Goal: Task Accomplishment & Management: Use online tool/utility

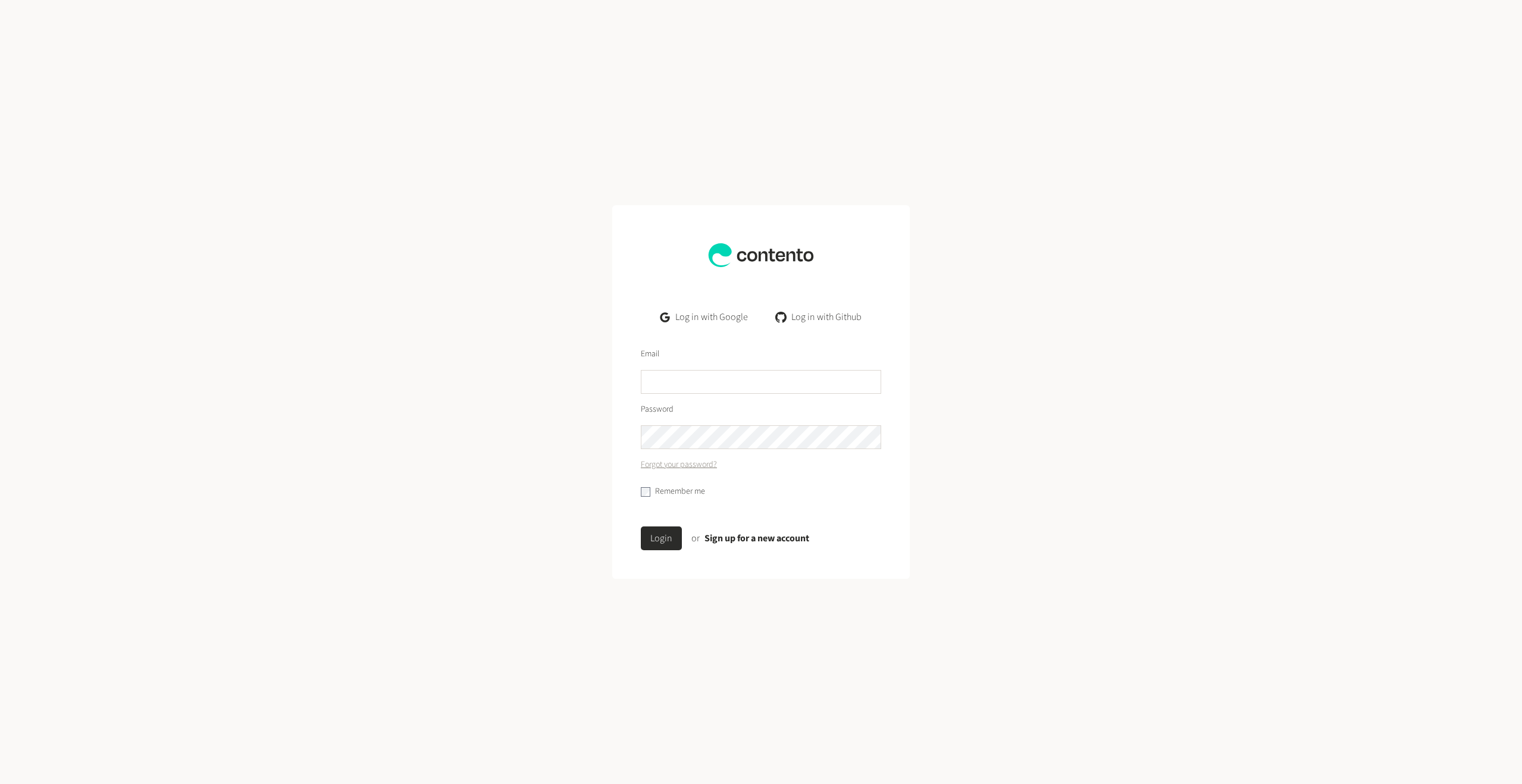
click at [711, 319] on link "Log in with Google" at bounding box center [704, 317] width 106 height 24
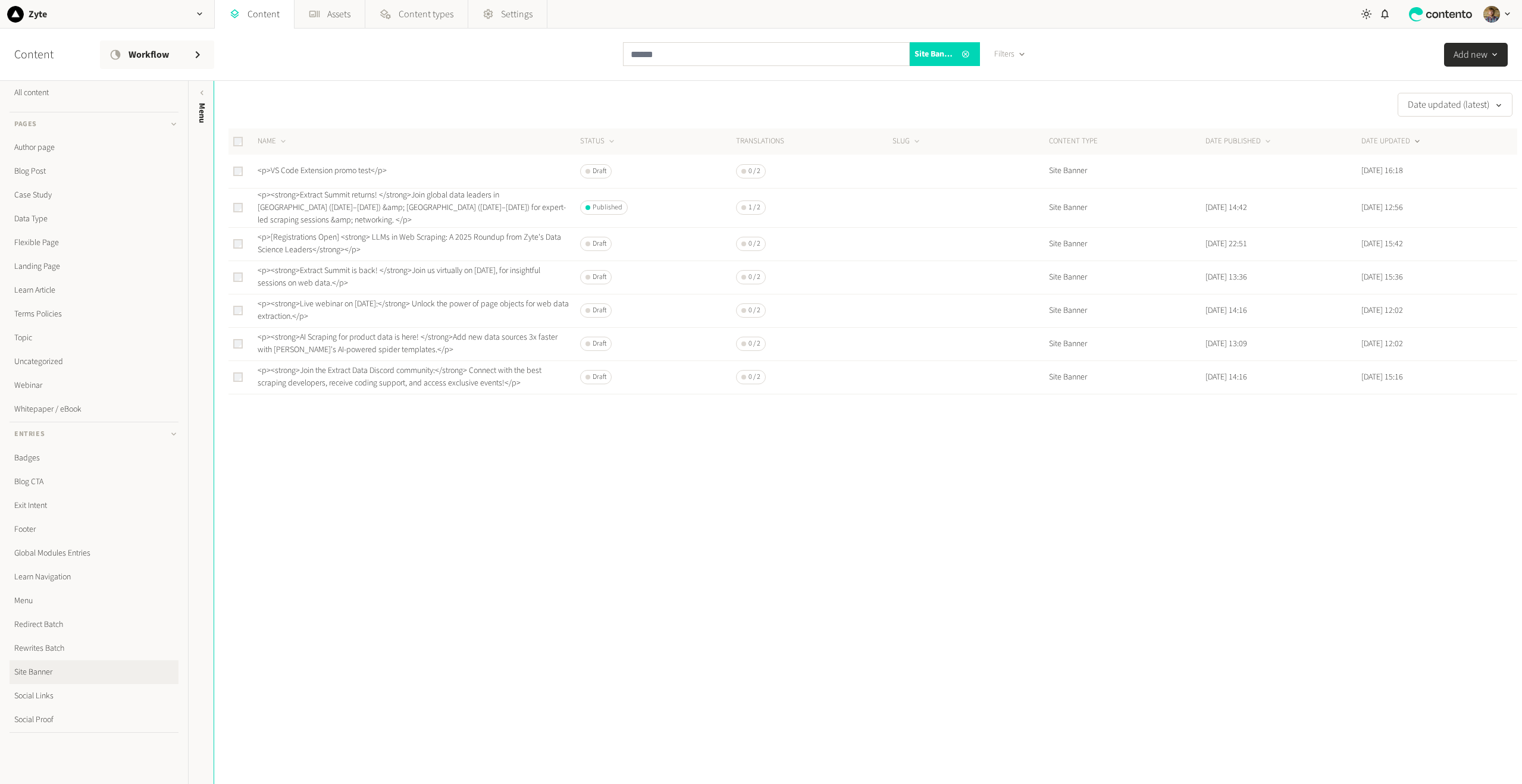
scroll to position [16, 0]
drag, startPoint x: 1421, startPoint y: 170, endPoint x: 1355, endPoint y: 167, distance: 66.1
click at [1355, 167] on tr "<p>VS Code Extension promo test</p> Draft 0 / 2 Site Banner Sep 8, 2025, 16:18" at bounding box center [873, 171] width 1289 height 33
click at [1361, 167] on td "Sep 8, 2025, 16:18" at bounding box center [1439, 171] width 157 height 33
drag, startPoint x: 253, startPoint y: 173, endPoint x: 421, endPoint y: 174, distance: 168.0
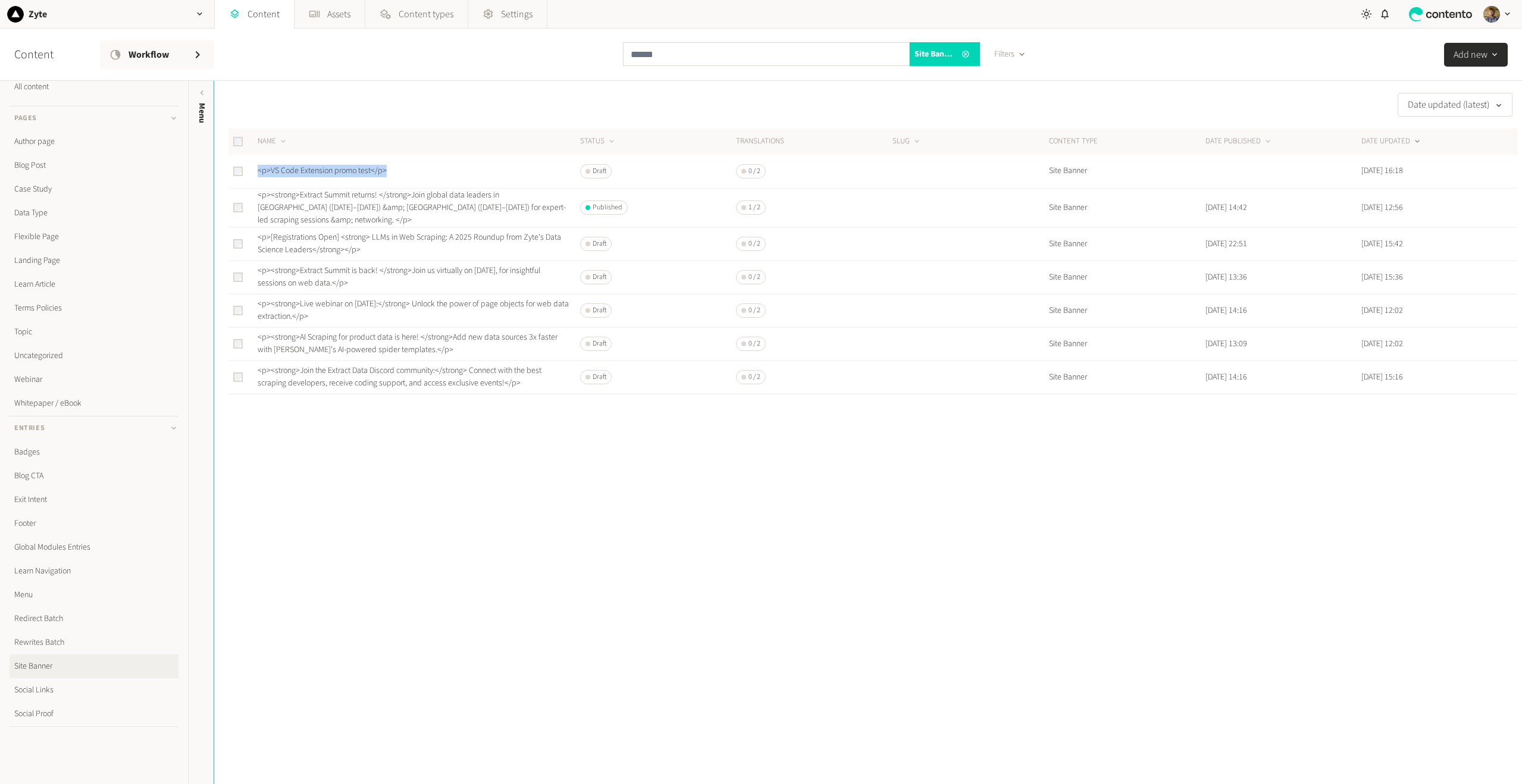
click at [421, 174] on tr "<p>VS Code Extension promo test</p> Draft 0 / 2 Site Banner Sep 8, 2025, 16:18" at bounding box center [873, 171] width 1289 height 33
click at [626, 486] on div "Date updated (latest) NAME STATUS Translations SLUG CONTENT TYPE DATE PUBLISHED…" at bounding box center [868, 432] width 1308 height 703
click at [422, 22] on link "Content types" at bounding box center [416, 14] width 102 height 29
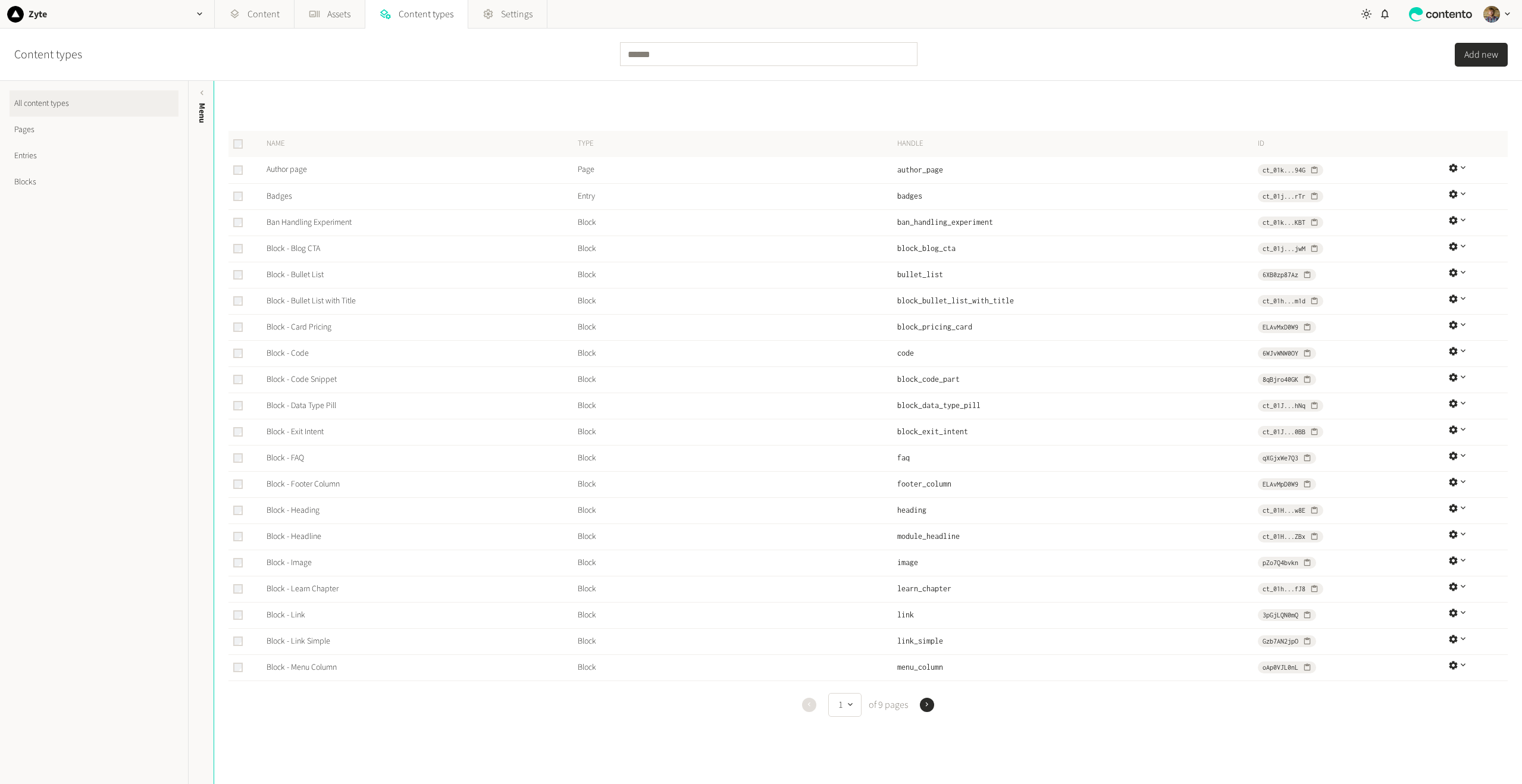
click at [1489, 49] on button "Add new" at bounding box center [1481, 54] width 53 height 24
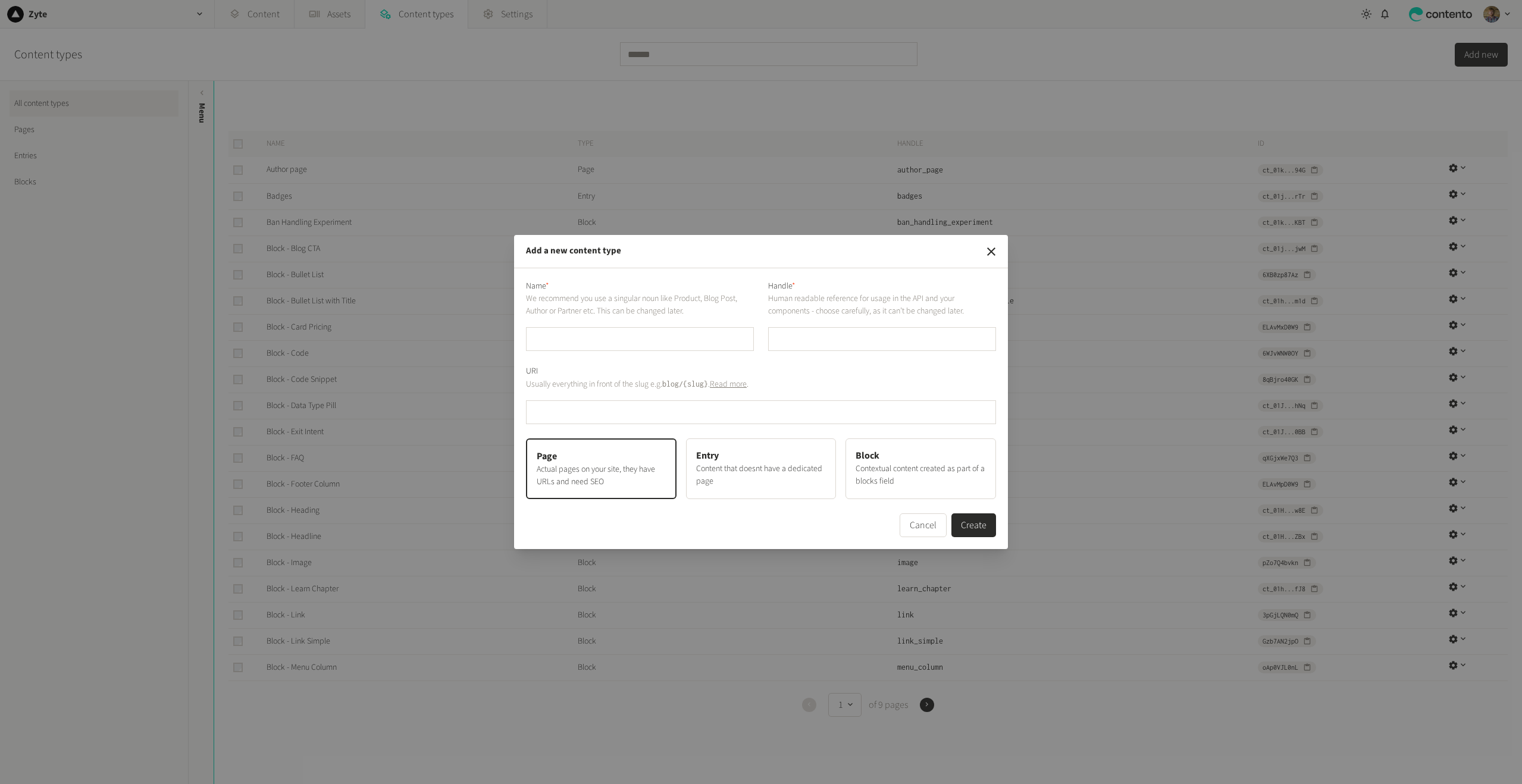
drag, startPoint x: 993, startPoint y: 254, endPoint x: 821, endPoint y: 274, distance: 173.2
click at [821, 273] on div "Add a new content type Name * We recommend you use a singular noun like Product…" at bounding box center [761, 392] width 494 height 314
click at [991, 255] on icon "button" at bounding box center [991, 251] width 14 height 14
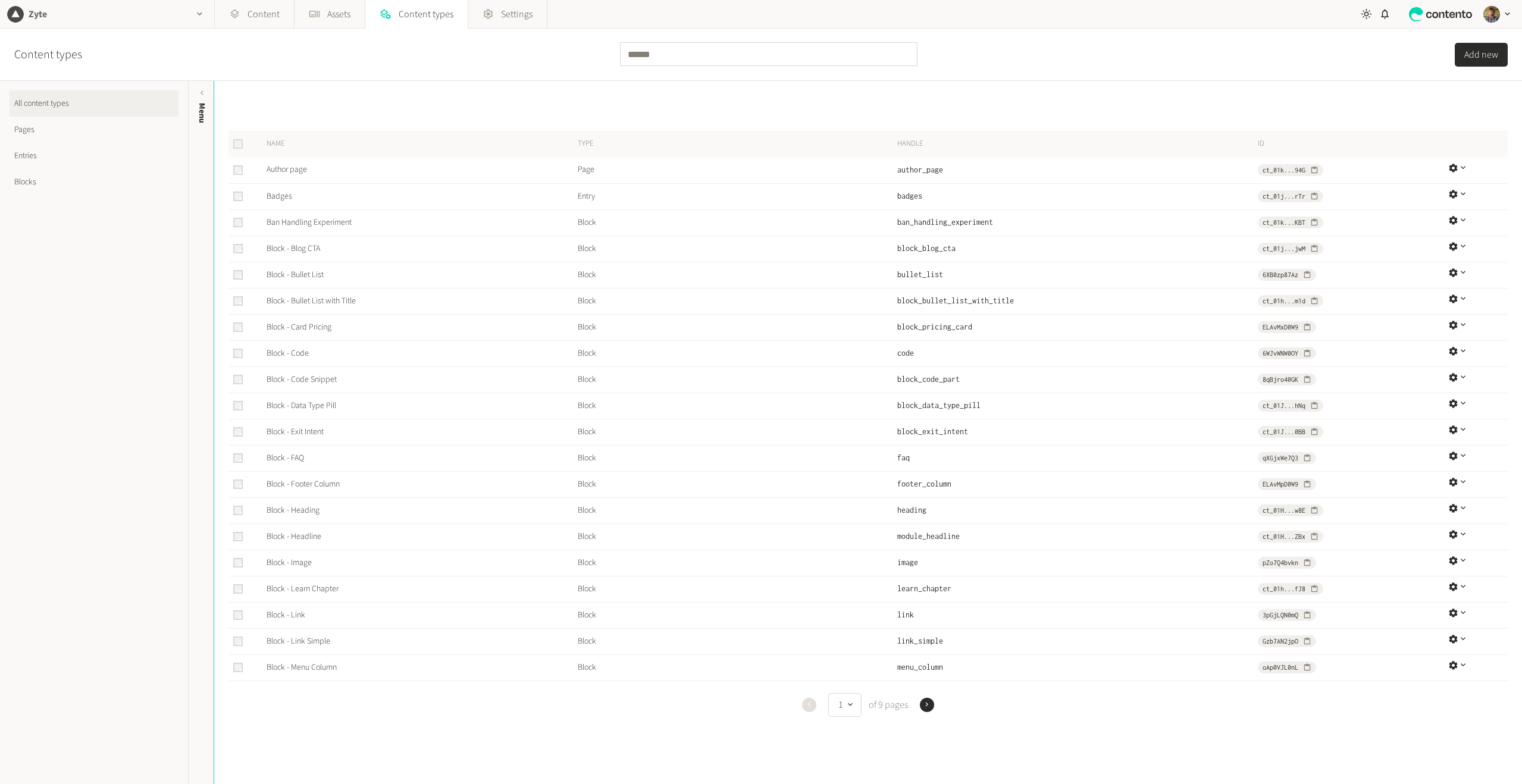
click at [199, 16] on icon "button" at bounding box center [199, 14] width 10 height 10
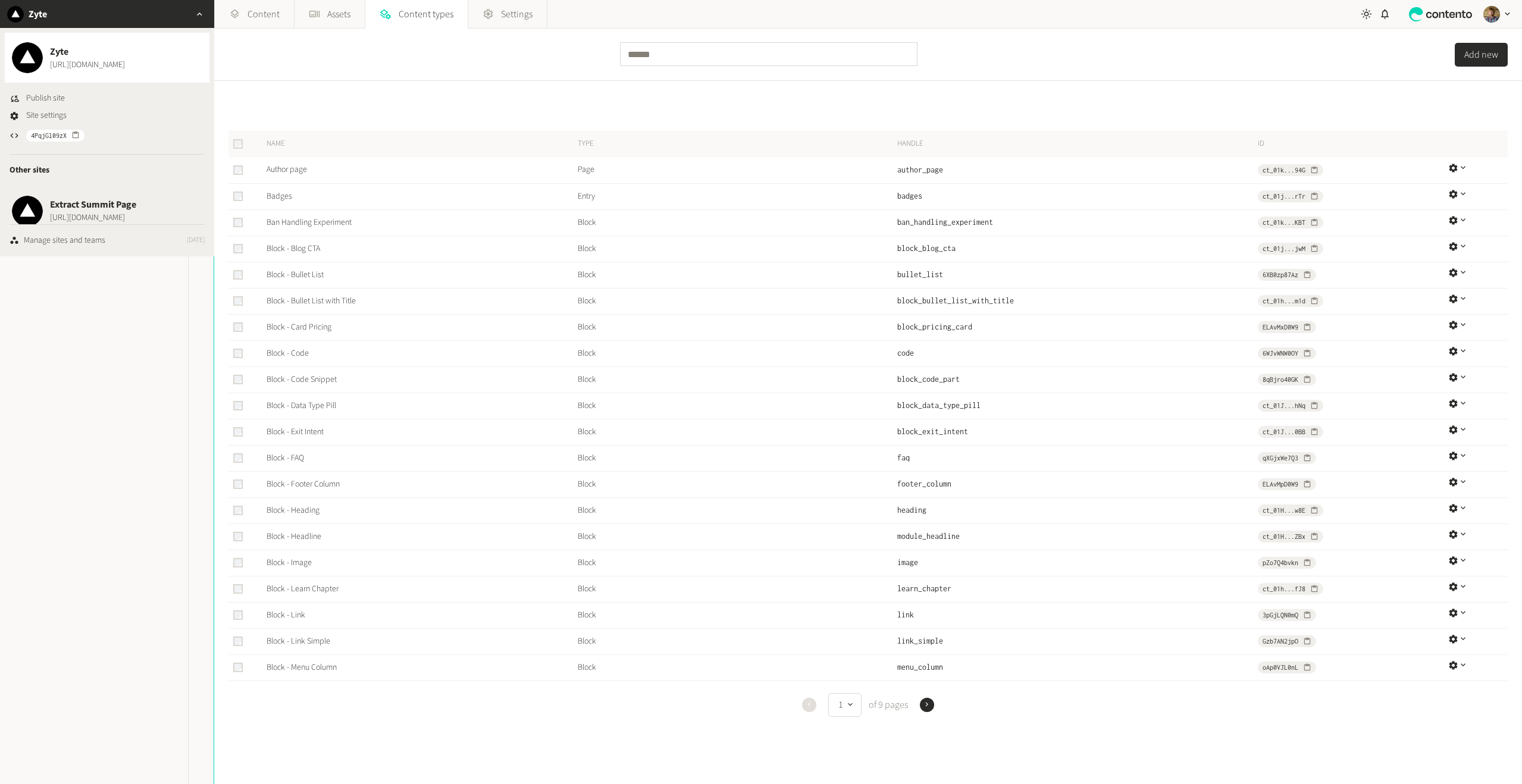
click at [301, 54] on div "Content types Add new" at bounding box center [761, 55] width 1522 height 52
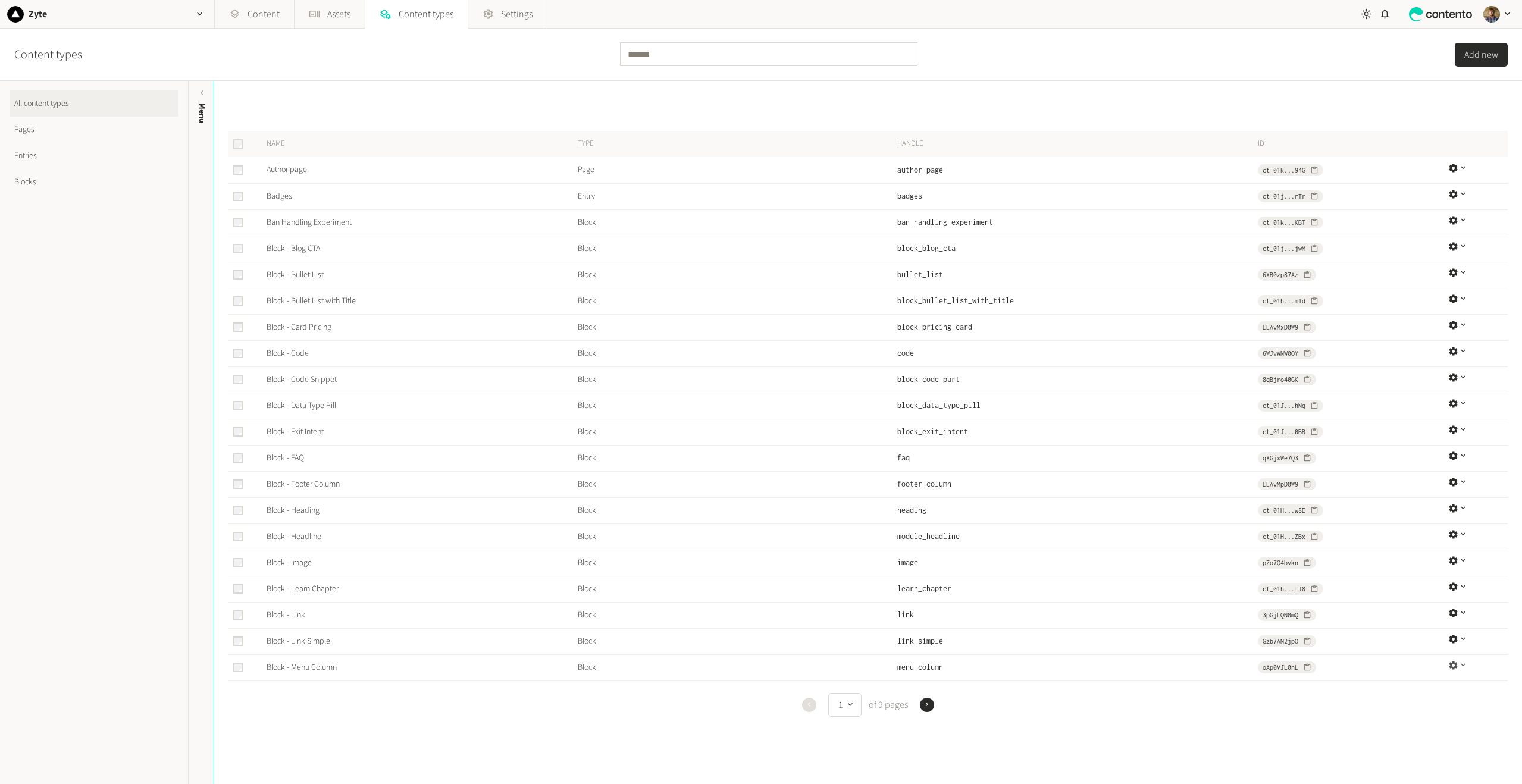
click at [1461, 665] on icon "button" at bounding box center [1463, 666] width 5 height 3
click at [1179, 737] on div "Name Type Handle ID Author page Page author_page ct_01k...94G Badges Entry badg…" at bounding box center [868, 432] width 1308 height 703
click at [1471, 61] on button "Add new" at bounding box center [1481, 54] width 53 height 24
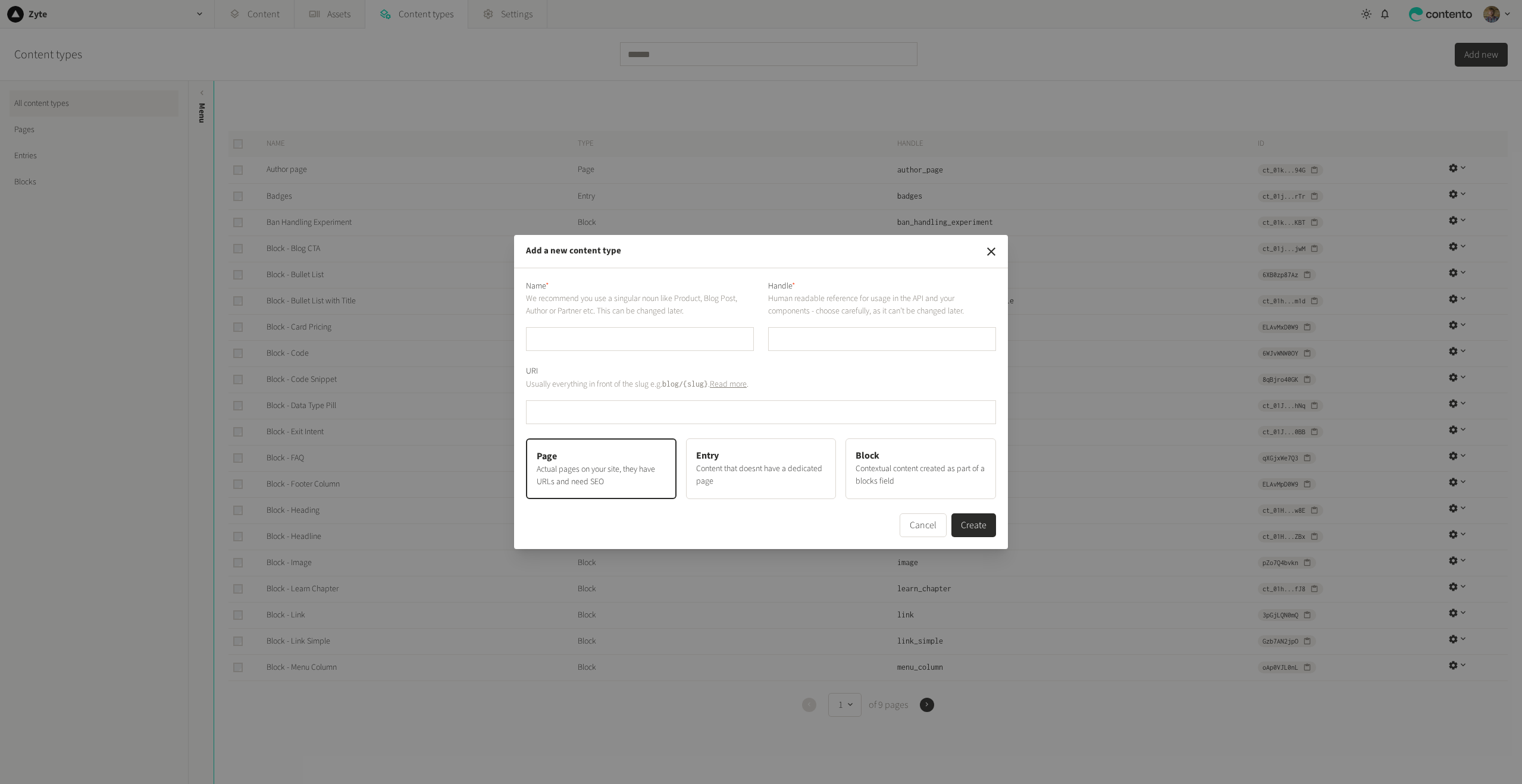
click at [762, 492] on div "Entry Content that doesnt have a dedicated page" at bounding box center [761, 469] width 150 height 60
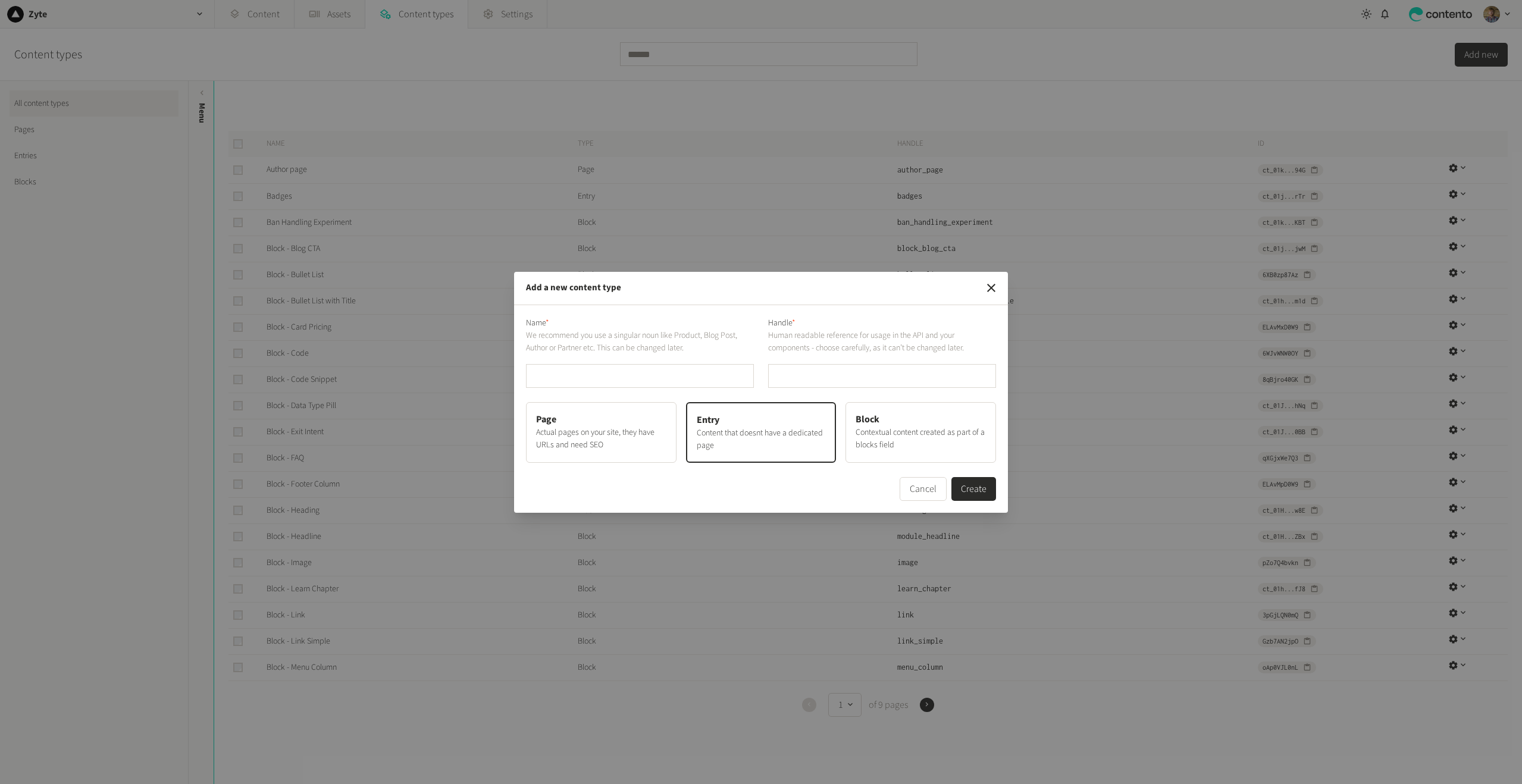
click at [612, 434] on p "Actual pages on your site, they have URLs and need SEO" at bounding box center [601, 439] width 131 height 25
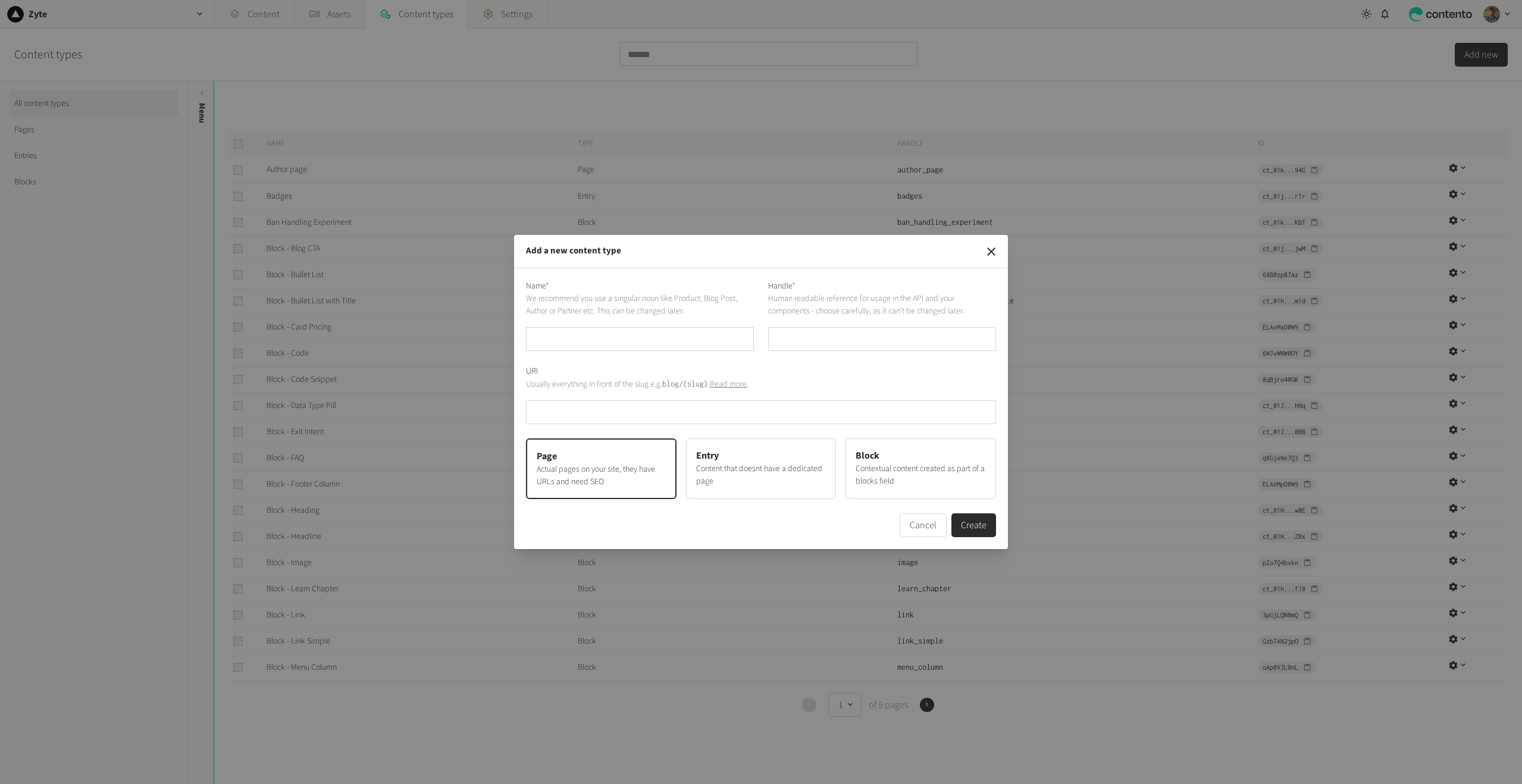
click at [935, 459] on div "Block Contextual content created as part of a blocks field" at bounding box center [921, 469] width 150 height 60
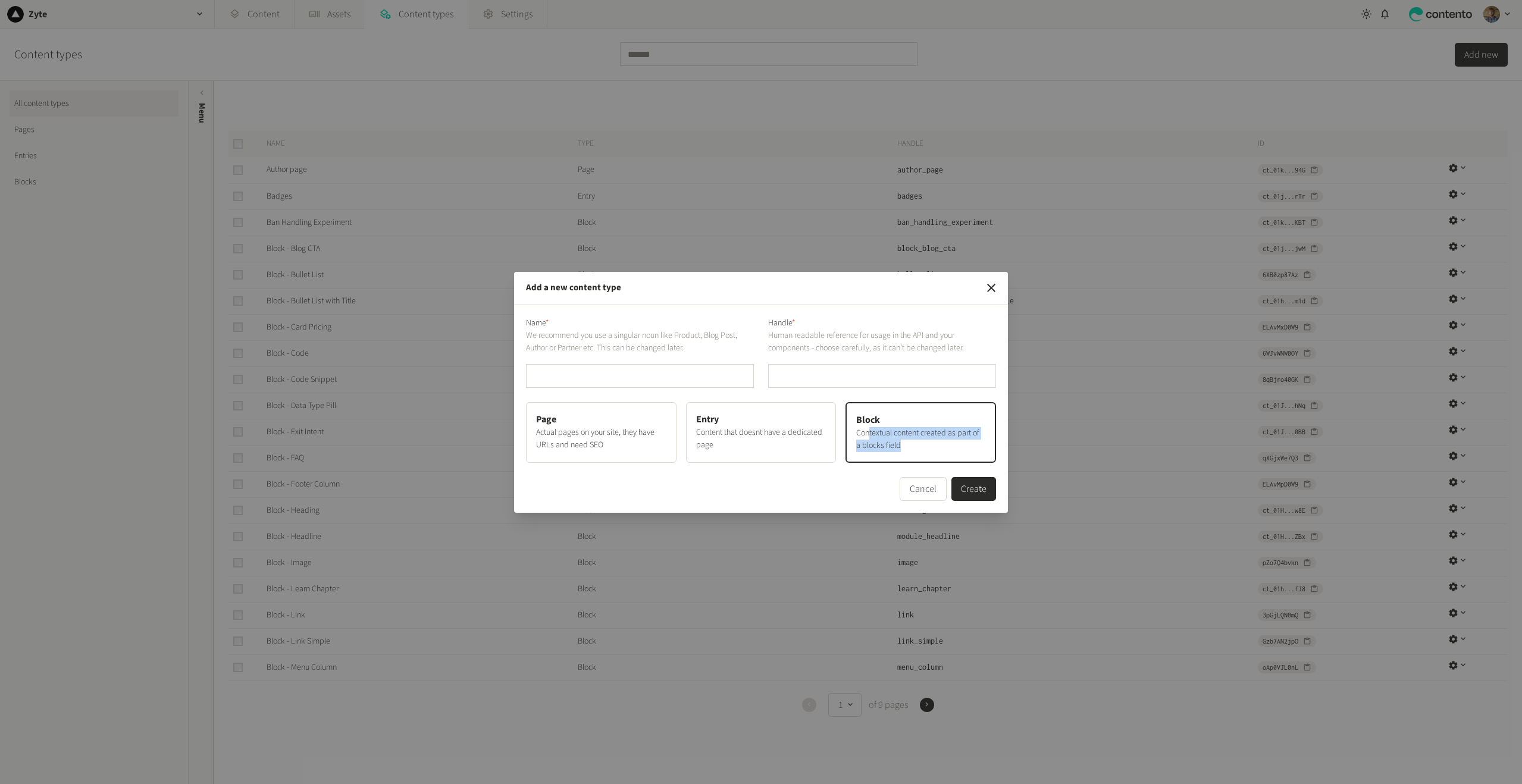
drag, startPoint x: 871, startPoint y: 434, endPoint x: 930, endPoint y: 452, distance: 61.7
click at [930, 452] on div "Block Contextual content created as part of a blocks field" at bounding box center [921, 432] width 150 height 60
click at [929, 452] on p "Contextual content created as part of a blocks field" at bounding box center [921, 439] width 129 height 25
click at [642, 380] on input "text" at bounding box center [640, 376] width 228 height 24
click at [990, 290] on icon "button" at bounding box center [991, 287] width 14 height 14
